Goal: Information Seeking & Learning: Learn about a topic

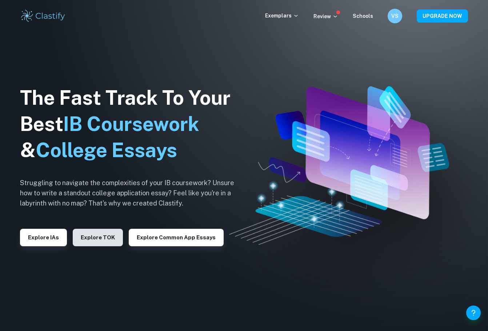
click at [85, 239] on button "Explore TOK" at bounding box center [98, 237] width 50 height 17
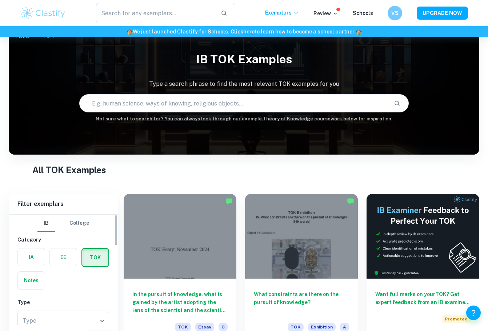
scroll to position [35, 0]
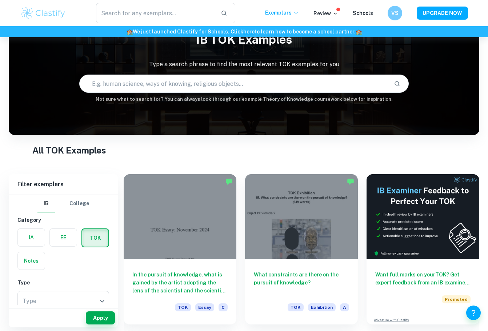
click at [145, 88] on input "text" at bounding box center [234, 83] width 308 height 20
type input "[PERSON_NAME]"
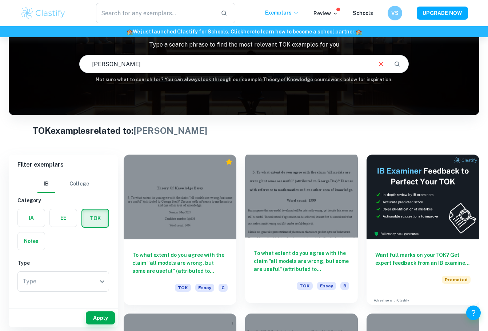
scroll to position [114, 0]
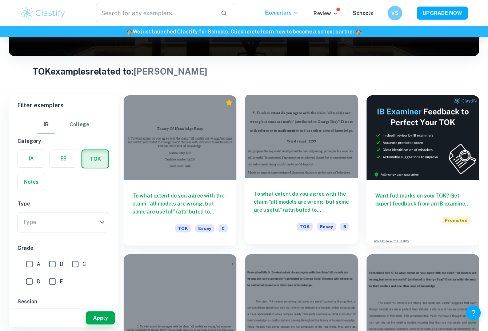
click at [280, 187] on div "To what extent do you agree with the claim "all models are wrong, but some are …" at bounding box center [301, 210] width 113 height 65
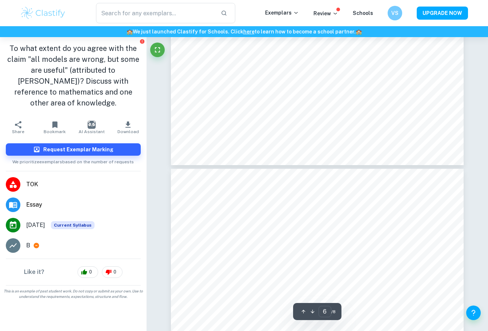
type input "5"
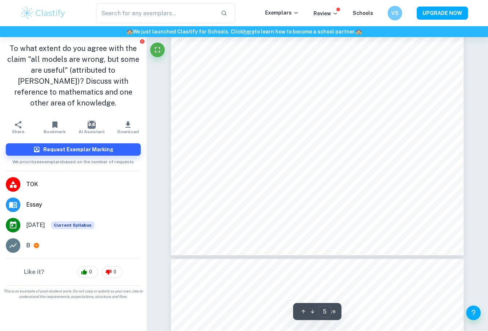
scroll to position [1832, 0]
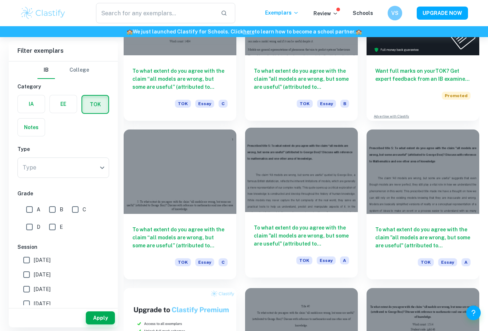
scroll to position [265, 0]
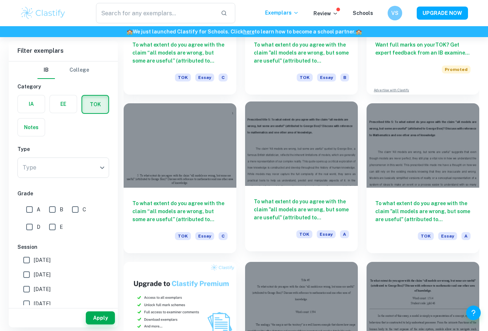
click at [311, 185] on div at bounding box center [301, 143] width 113 height 85
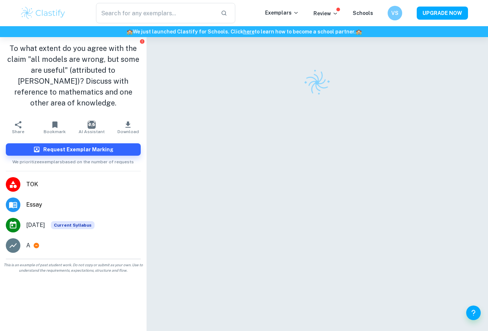
click at [311, 185] on div at bounding box center [317, 192] width 293 height 311
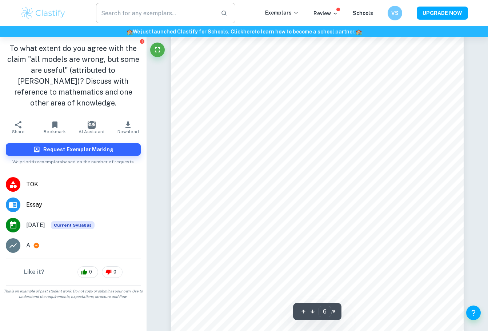
scroll to position [2173, 0]
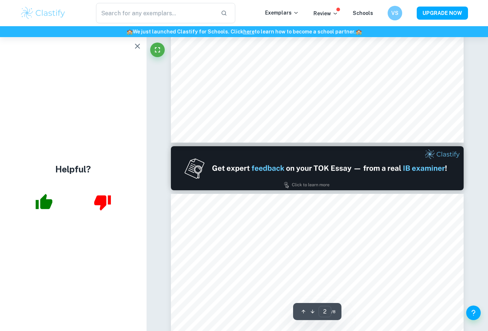
type input "1"
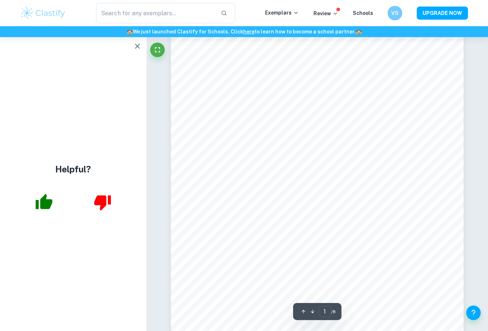
scroll to position [63, 0]
